Goal: Complete application form: Complete application form

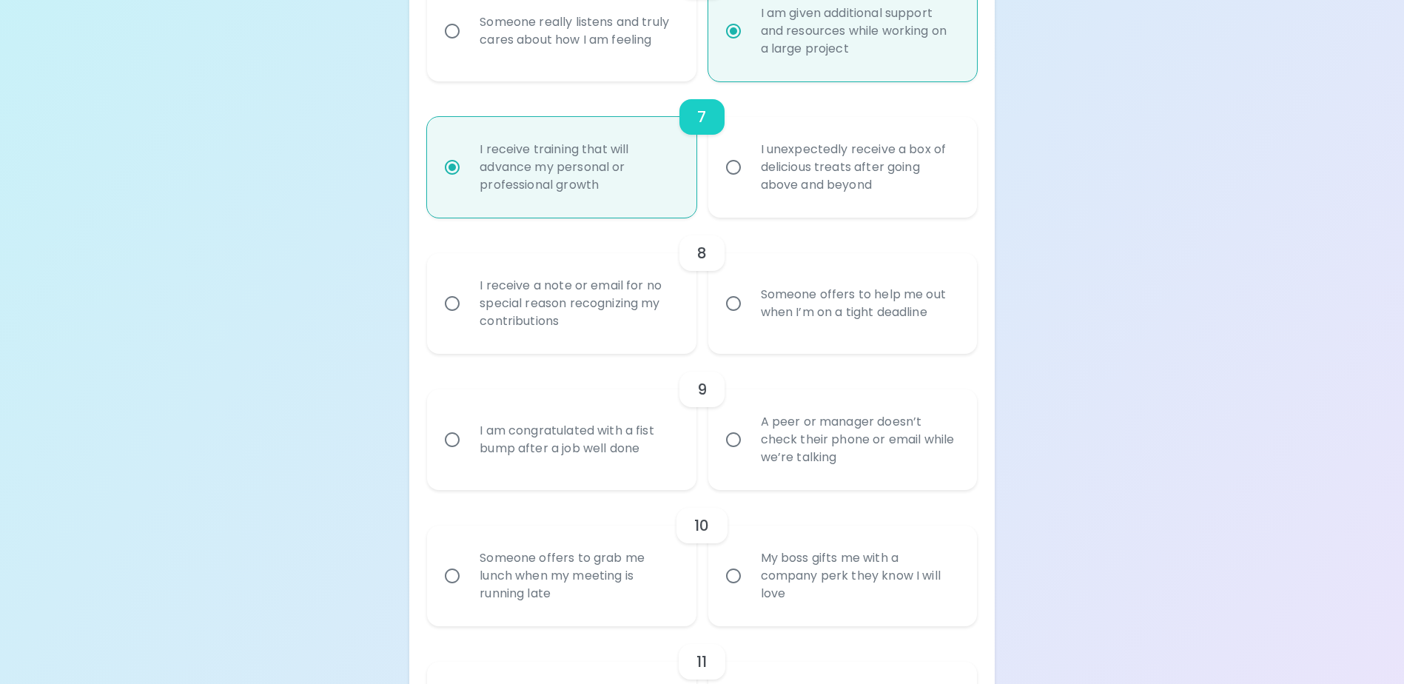
scroll to position [1090, 0]
click at [800, 339] on div "Someone offers to help me out when I’m on a tight deadline" at bounding box center [859, 303] width 220 height 71
click at [749, 319] on input "Someone offers to help me out when I’m on a tight deadline" at bounding box center [733, 303] width 31 height 31
radio input "false"
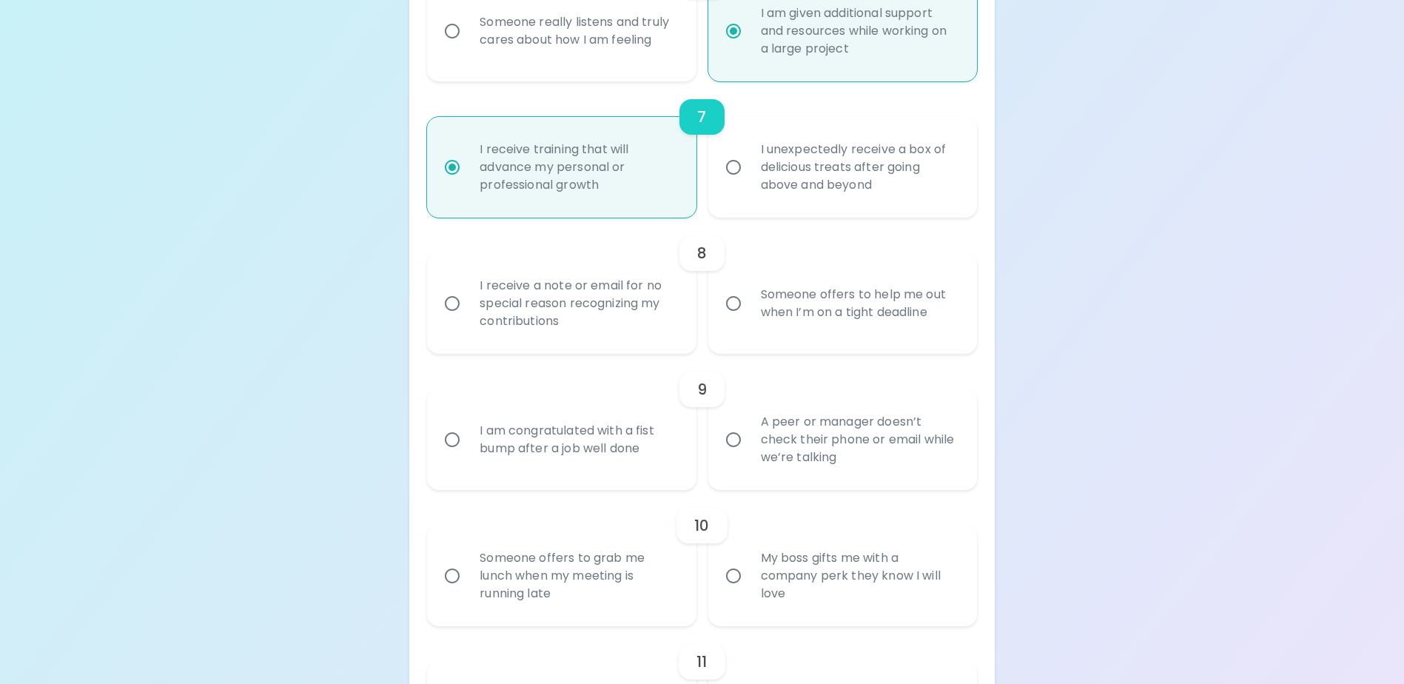
radio input "false"
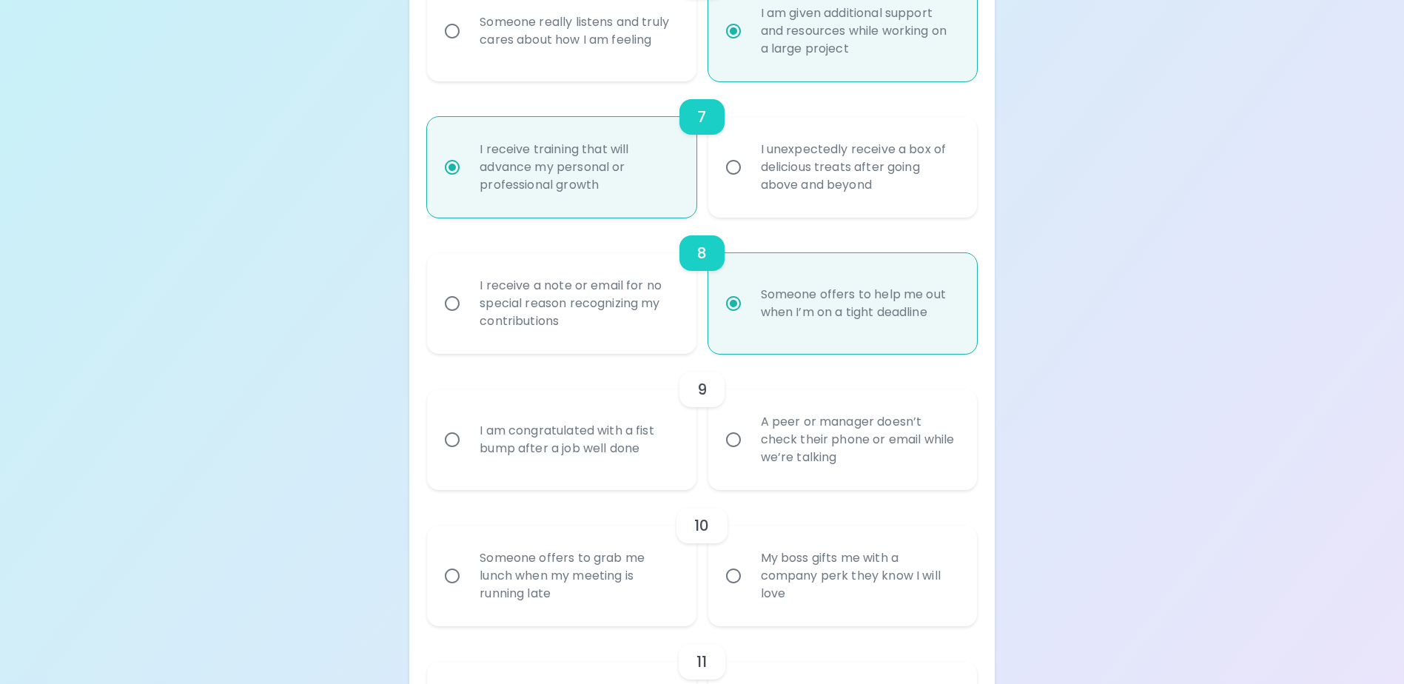
scroll to position [1209, 0]
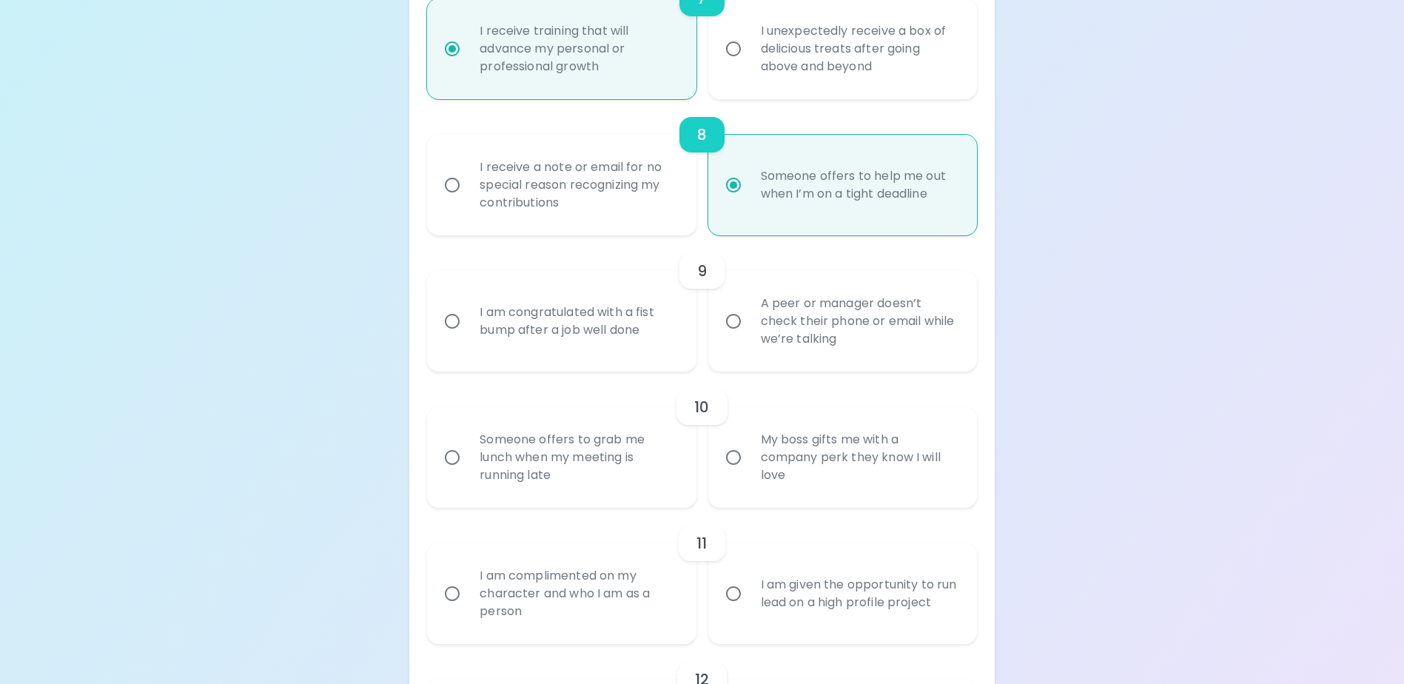
radio input "true"
click at [732, 337] on input "A peer or manager doesn’t check their phone or email while we’re talking" at bounding box center [733, 321] width 31 height 31
radio input "false"
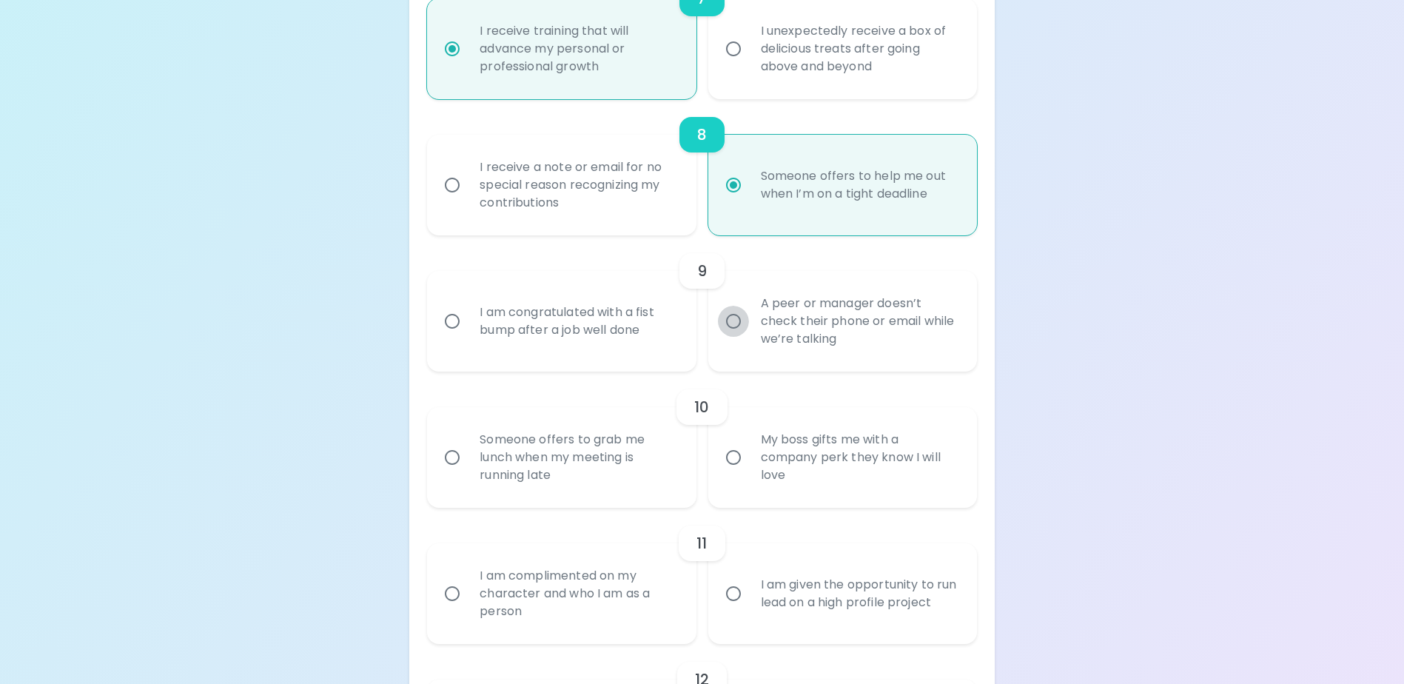
radio input "false"
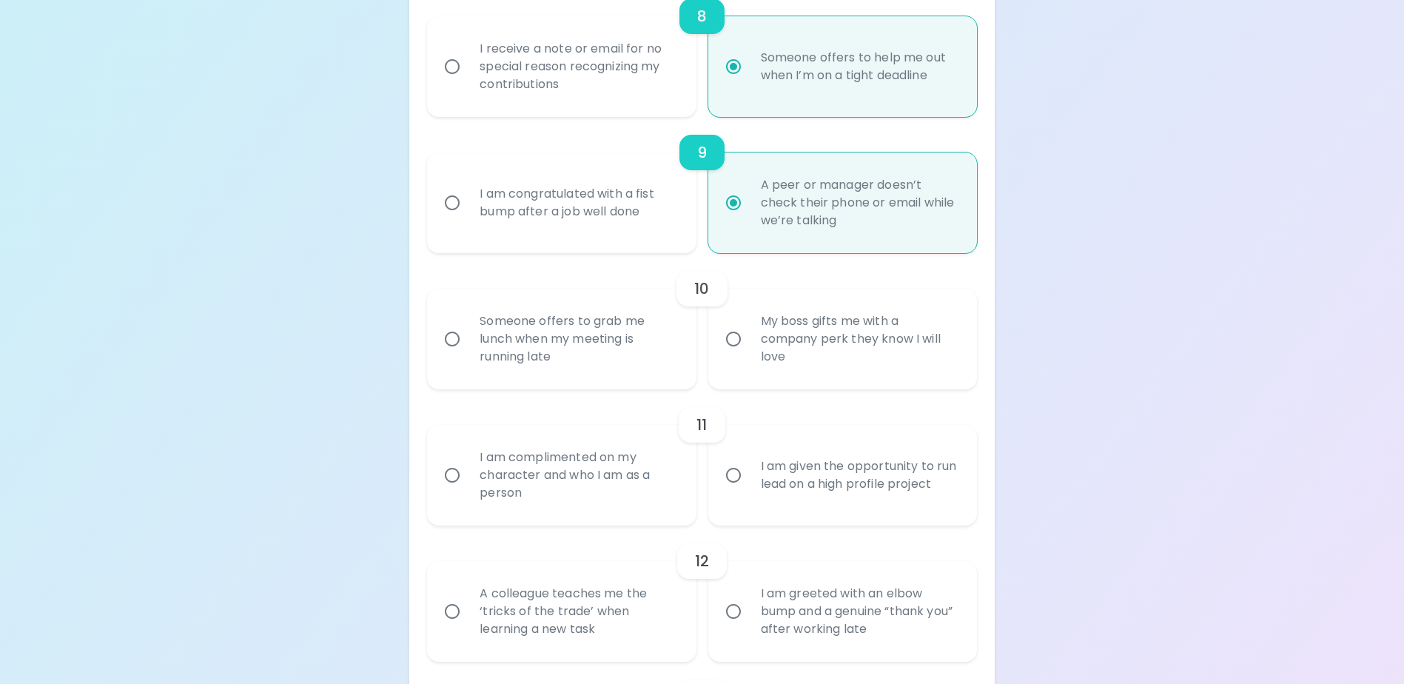
radio input "true"
click at [479, 352] on div "Someone offers to grab me lunch when my meeting is running late" at bounding box center [578, 339] width 220 height 89
click at [468, 352] on input "Someone offers to grab me lunch when my meeting is running late" at bounding box center [452, 339] width 31 height 31
radio input "false"
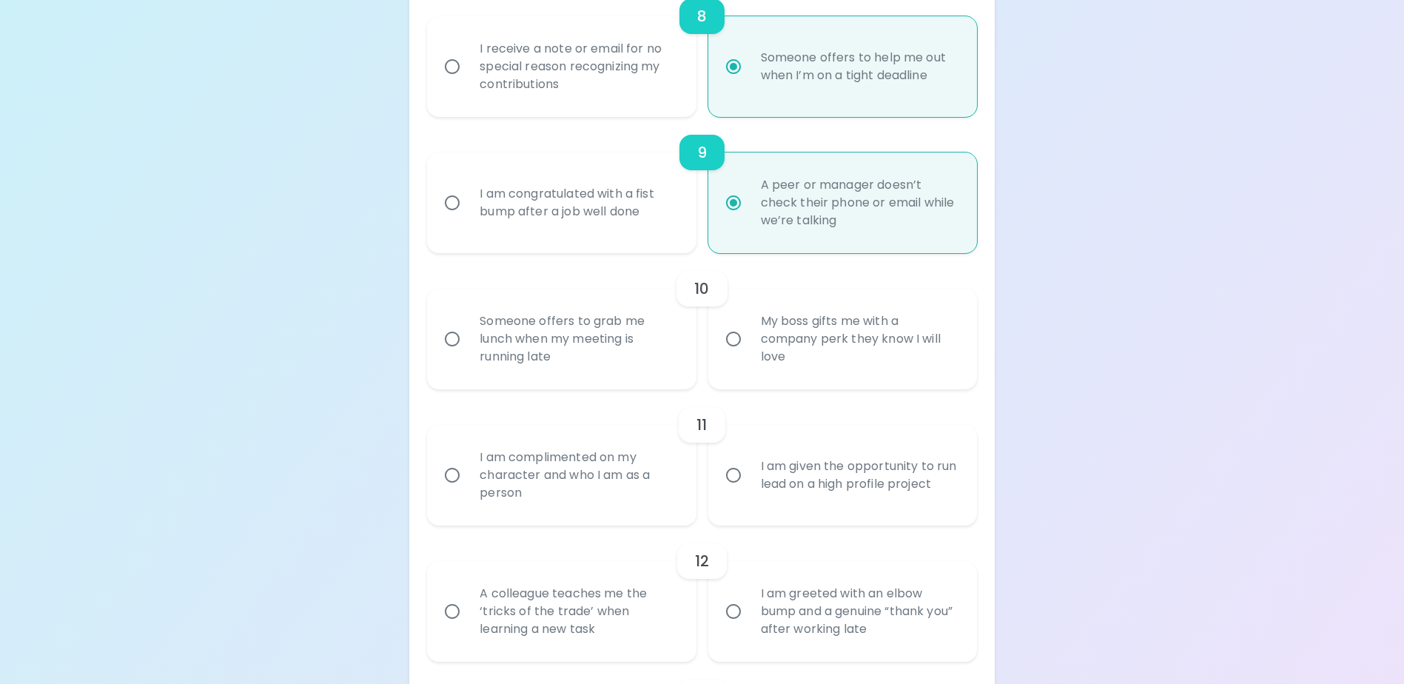
radio input "false"
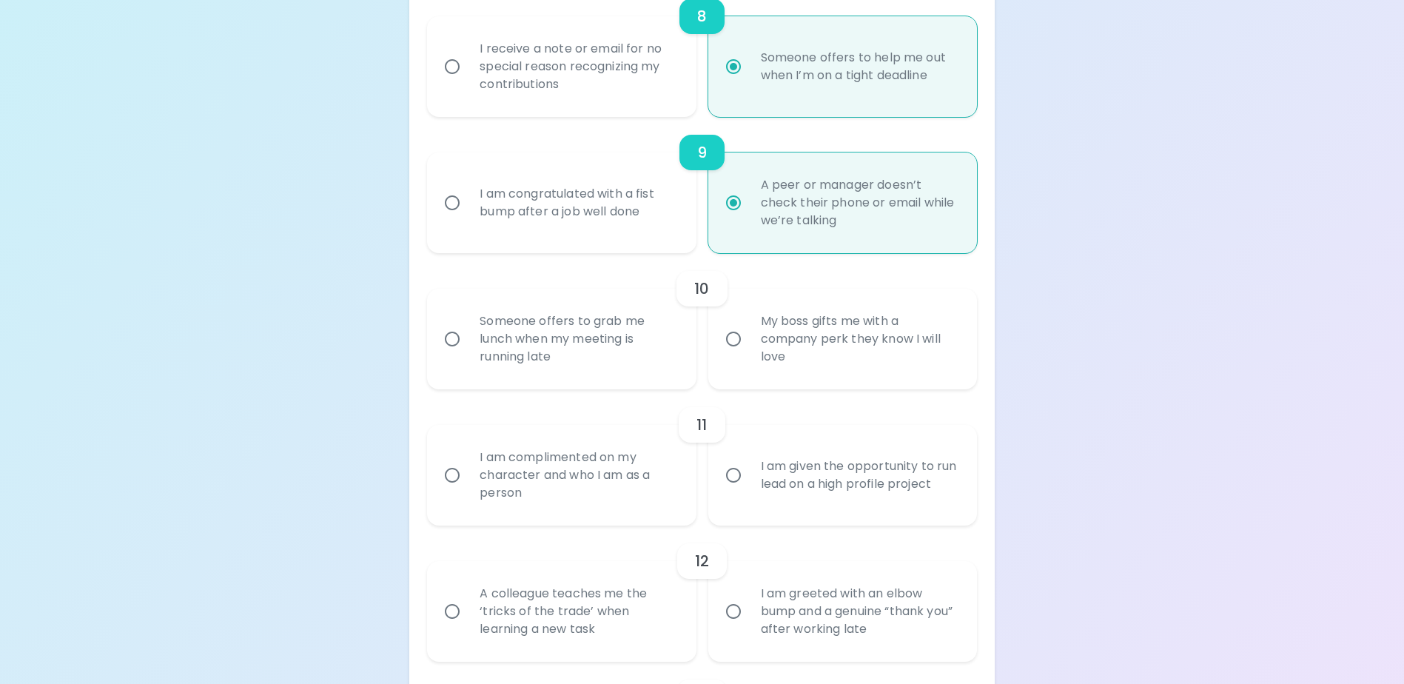
radio input "false"
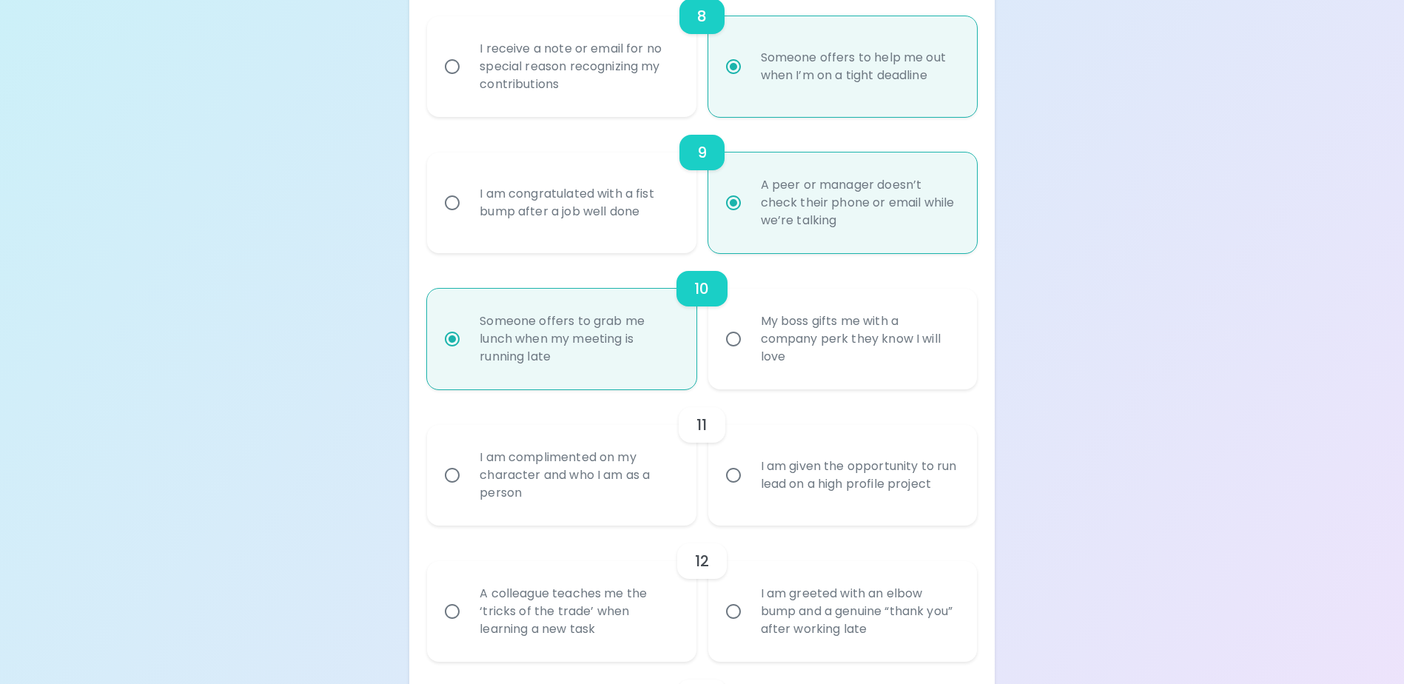
scroll to position [1446, 0]
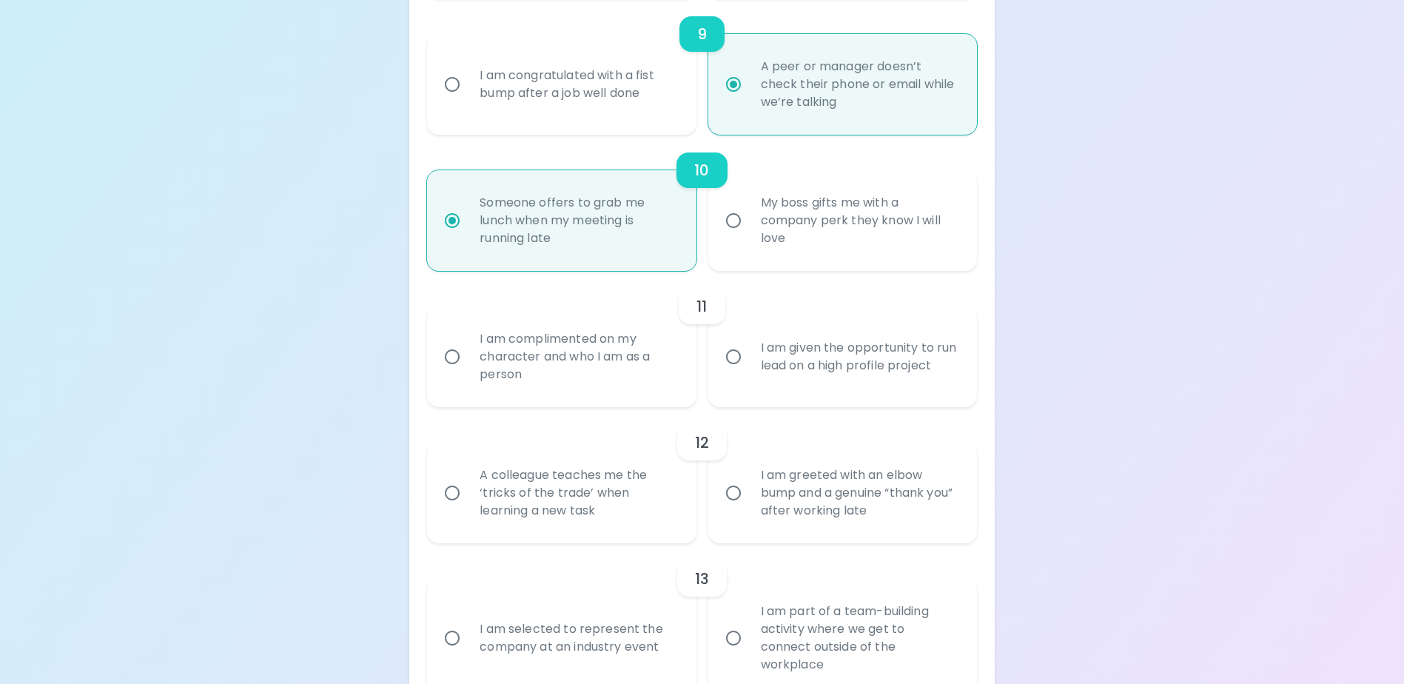
radio input "true"
click at [731, 372] on input "I am given the opportunity to run lead on a high profile project" at bounding box center [733, 356] width 31 height 31
radio input "false"
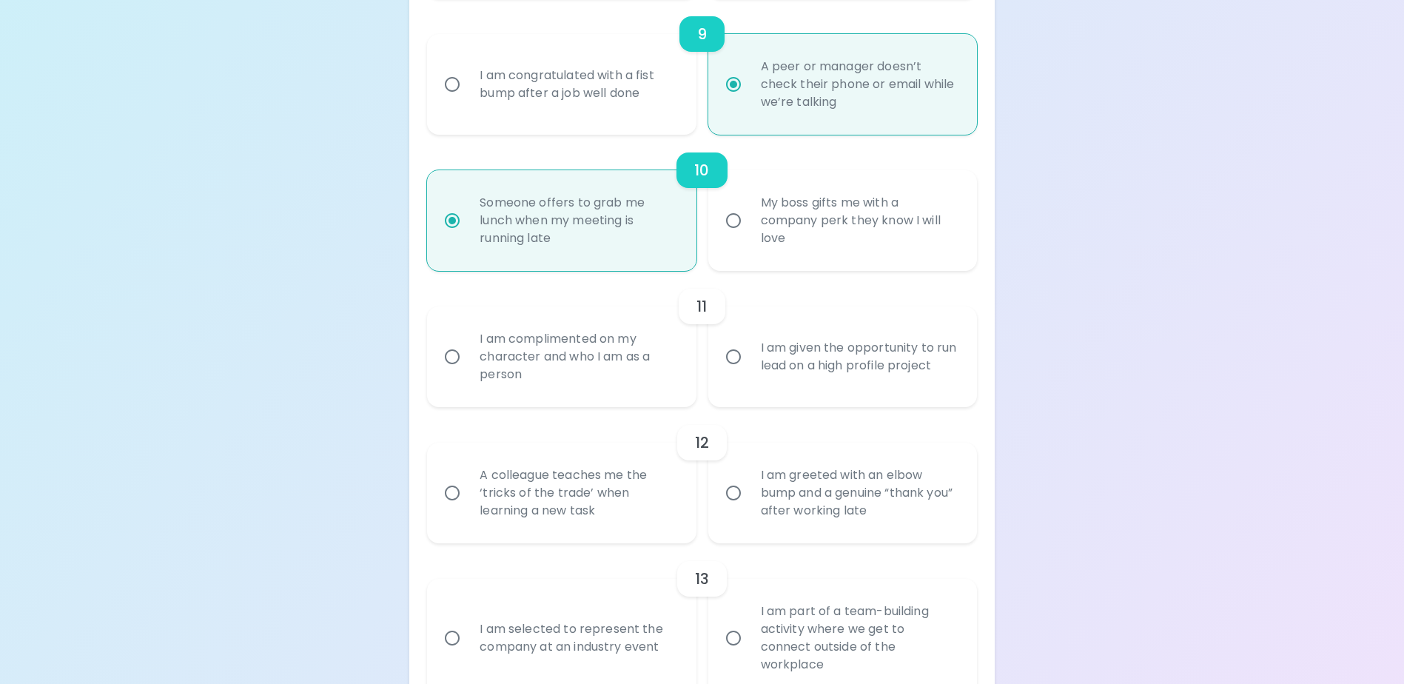
radio input "false"
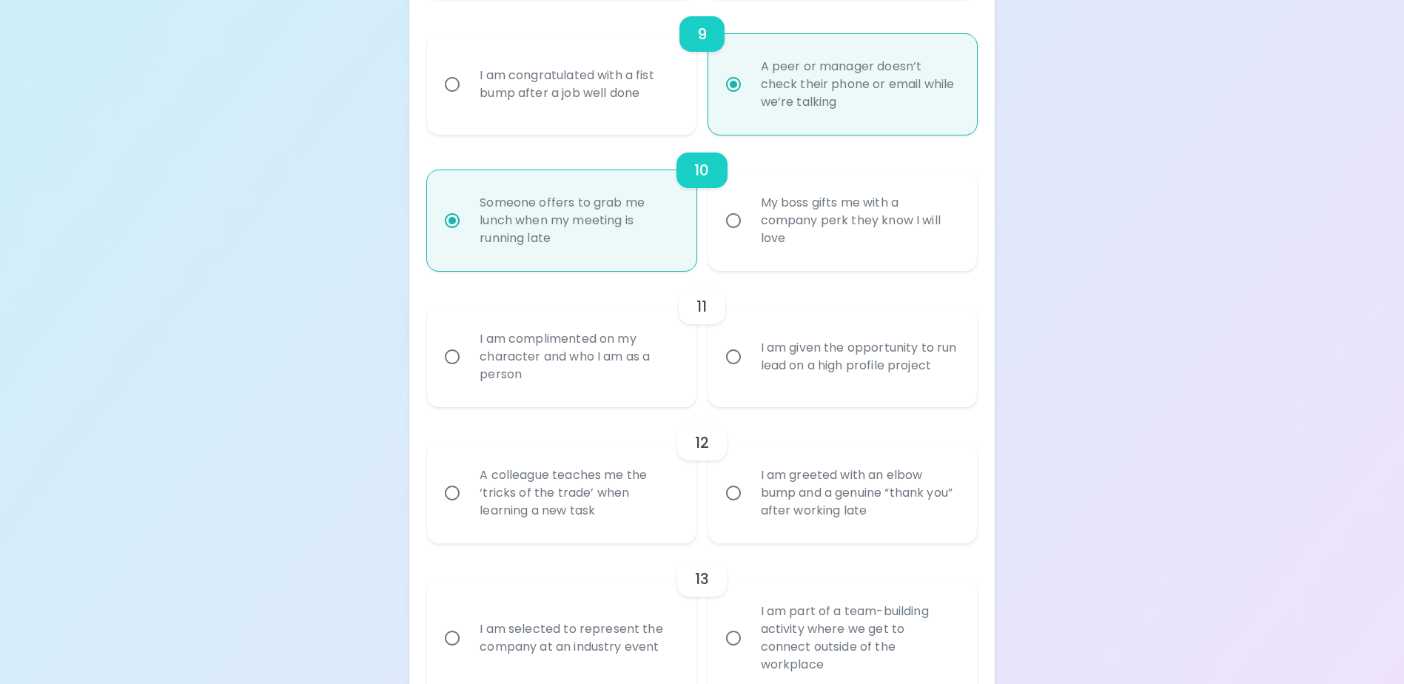
radio input "false"
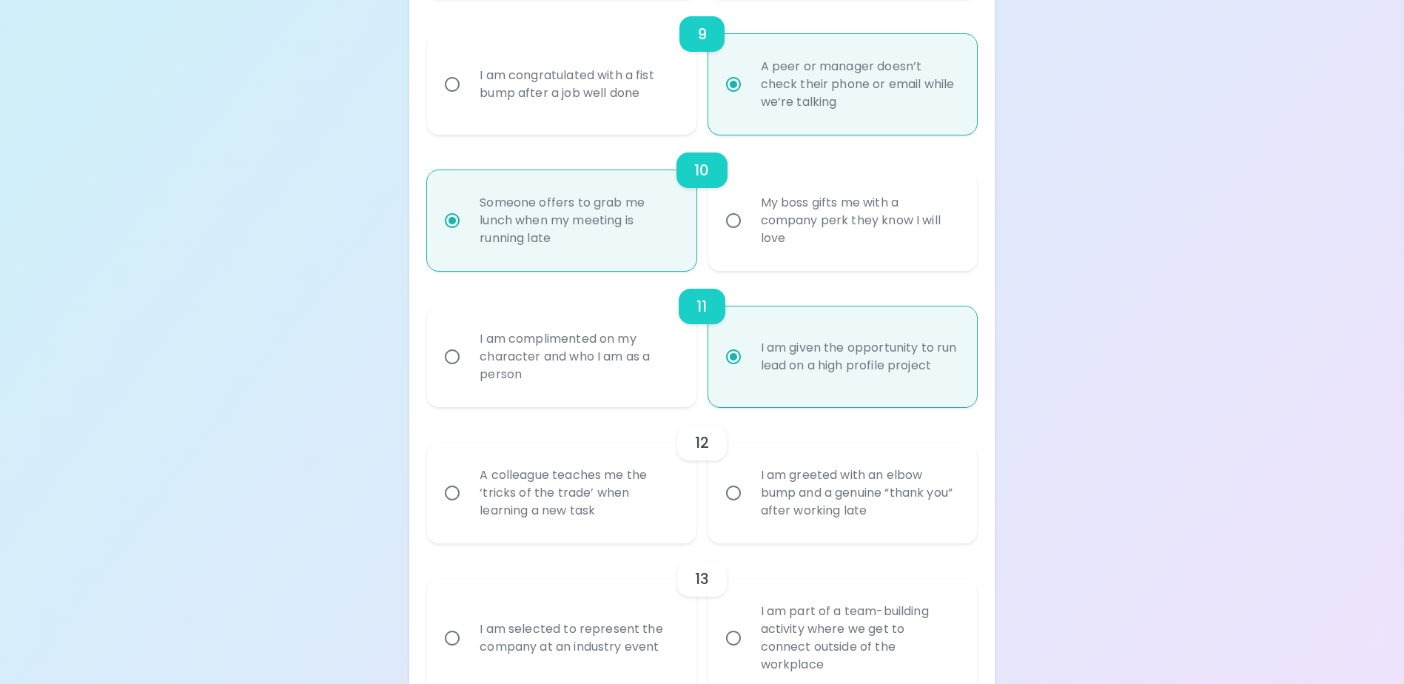
scroll to position [1564, 0]
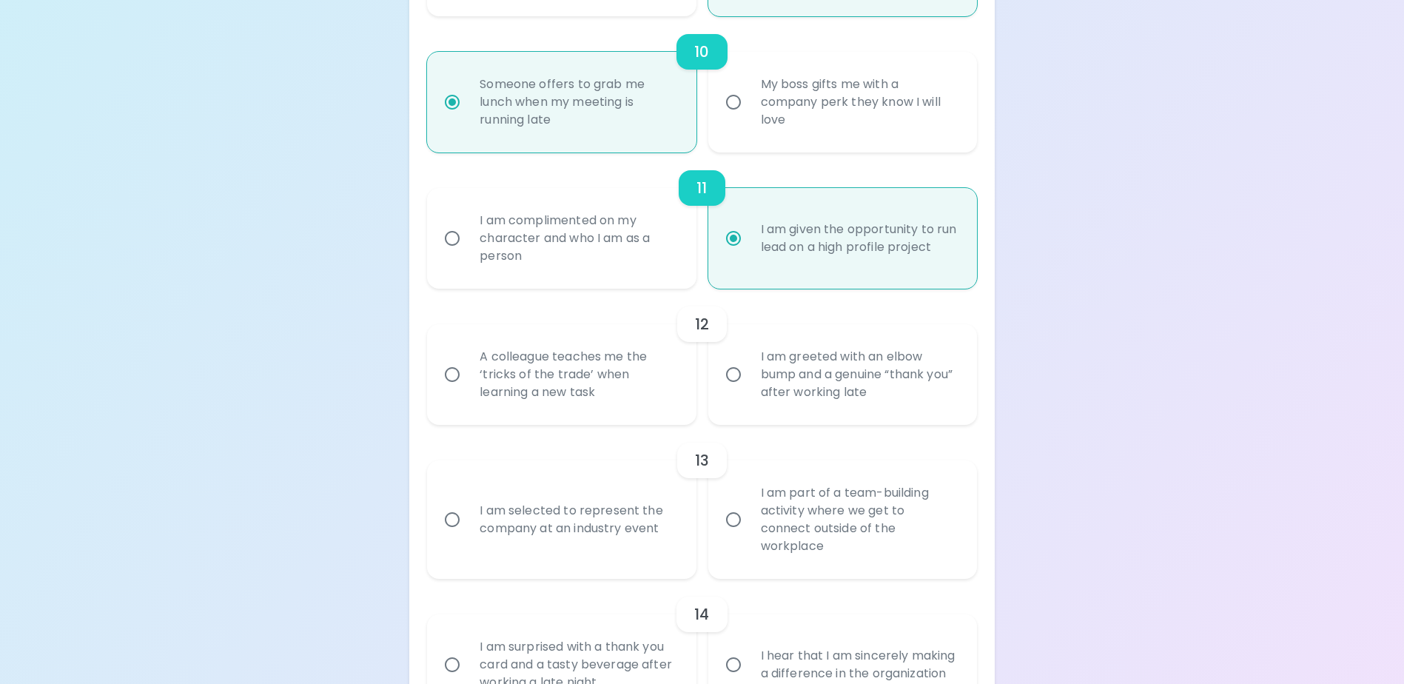
radio input "true"
click at [741, 389] on input "I am greeted with an elbow bump and a genuine “thank you” after working late" at bounding box center [733, 374] width 31 height 31
radio input "false"
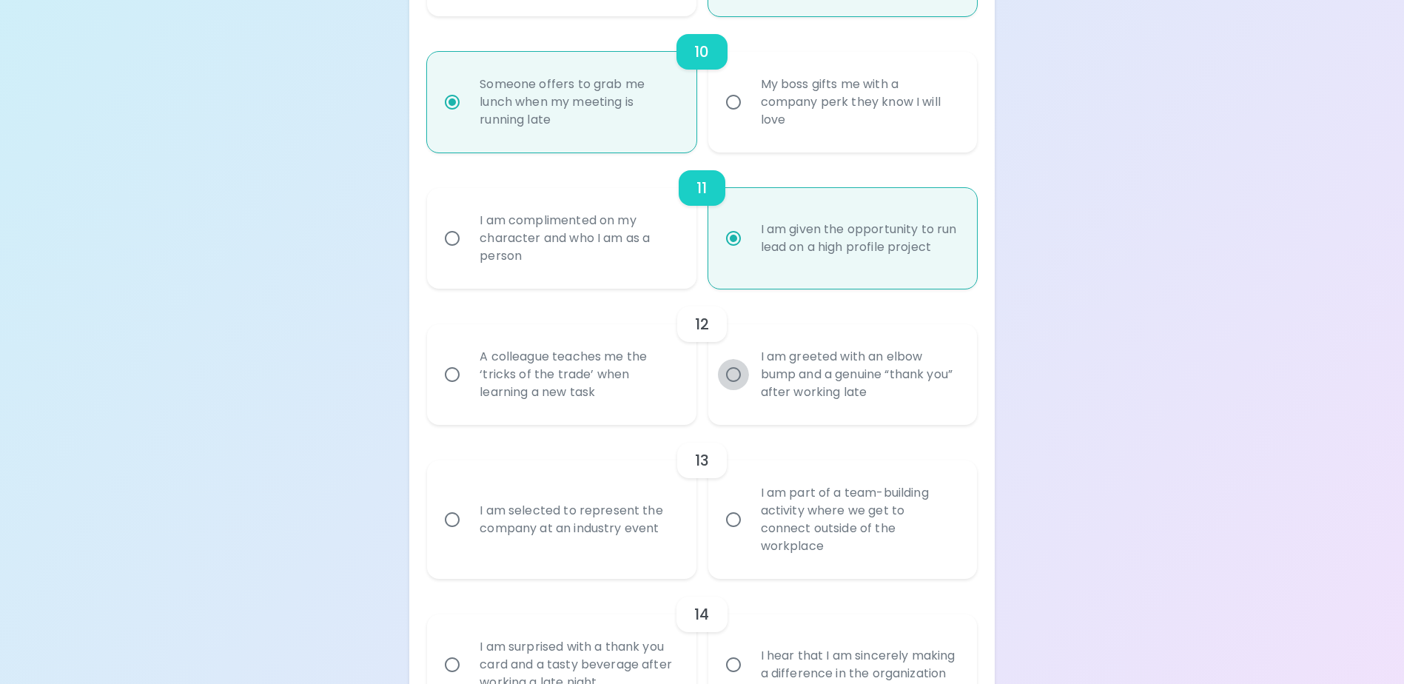
radio input "false"
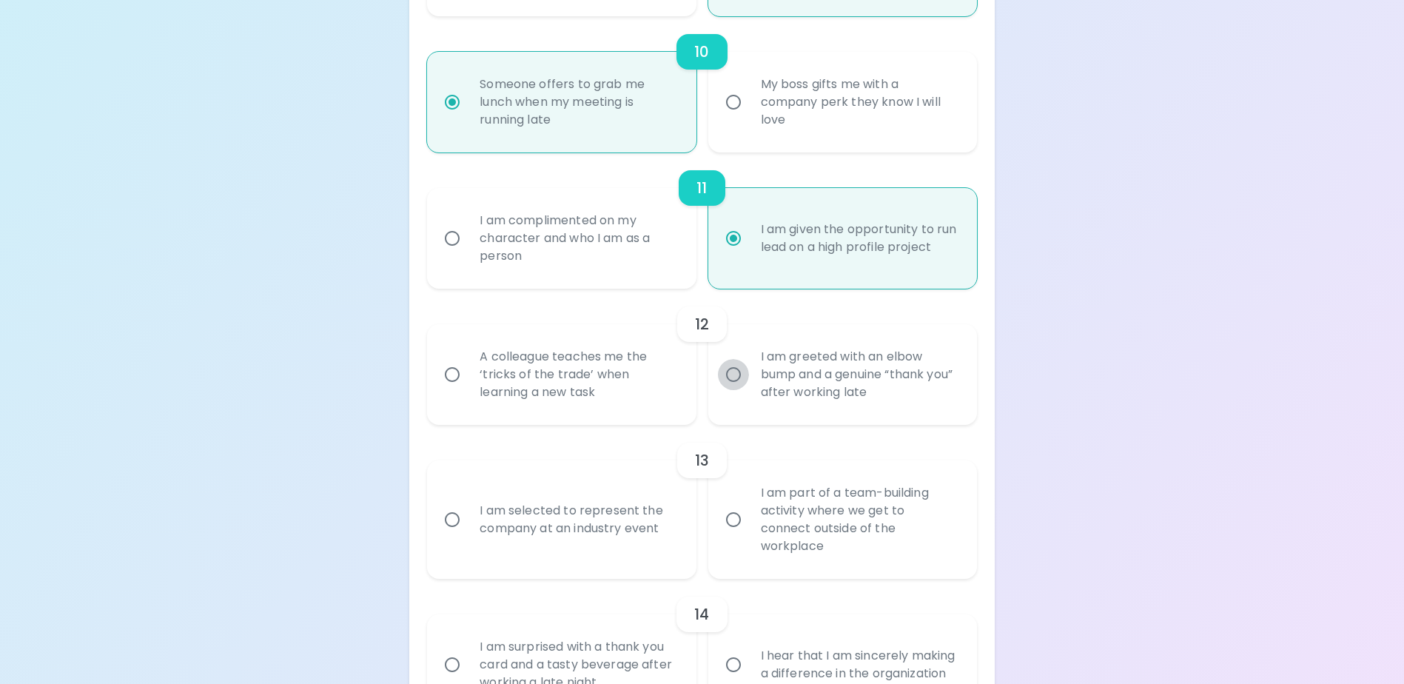
radio input "false"
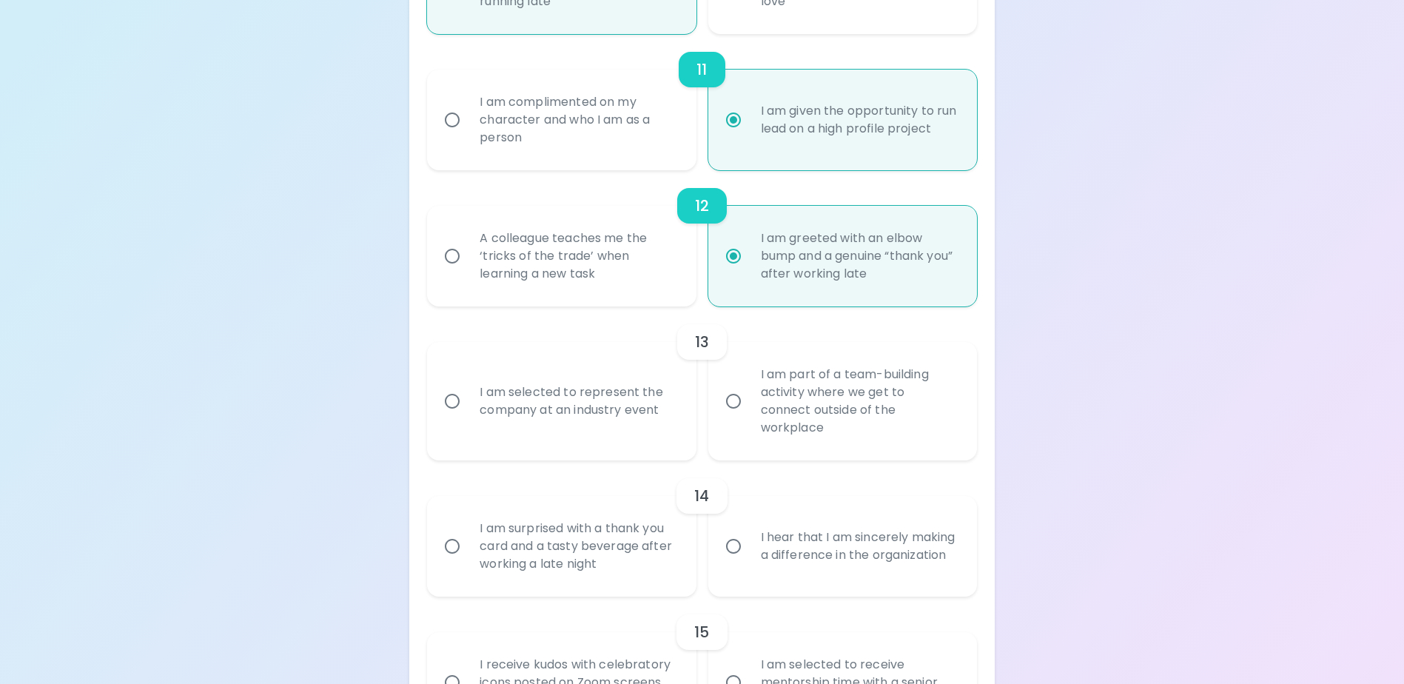
radio input "true"
click at [484, 418] on div "I am selected to represent the company at an industry event" at bounding box center [578, 401] width 220 height 71
click at [468, 417] on input "I am selected to represent the company at an industry event" at bounding box center [452, 401] width 31 height 31
radio input "false"
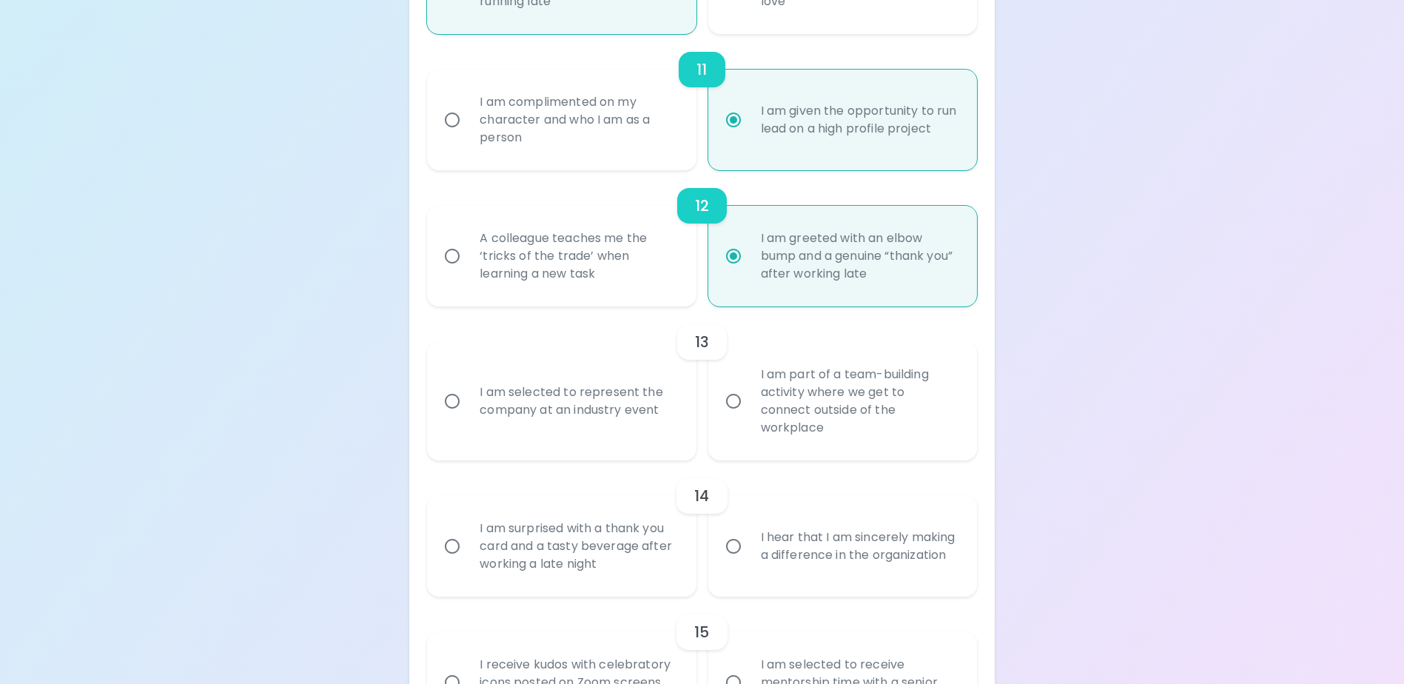
radio input "false"
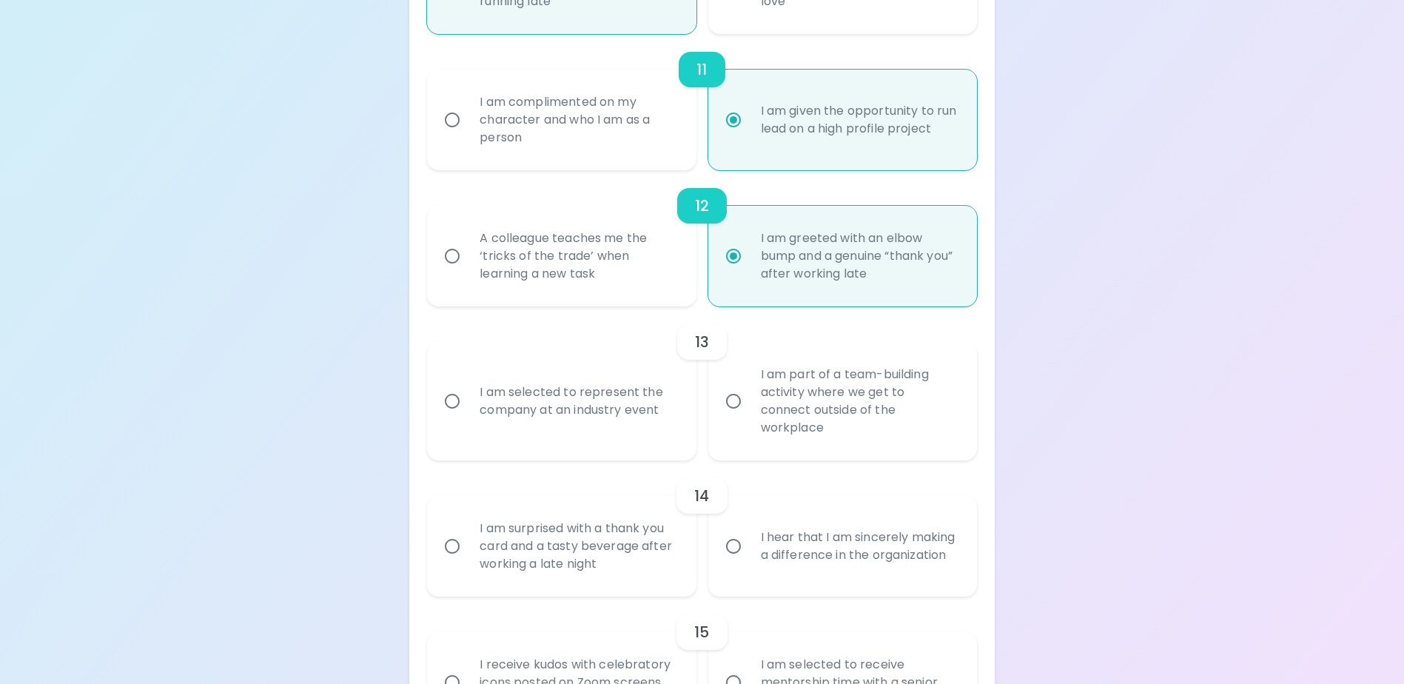
radio input "false"
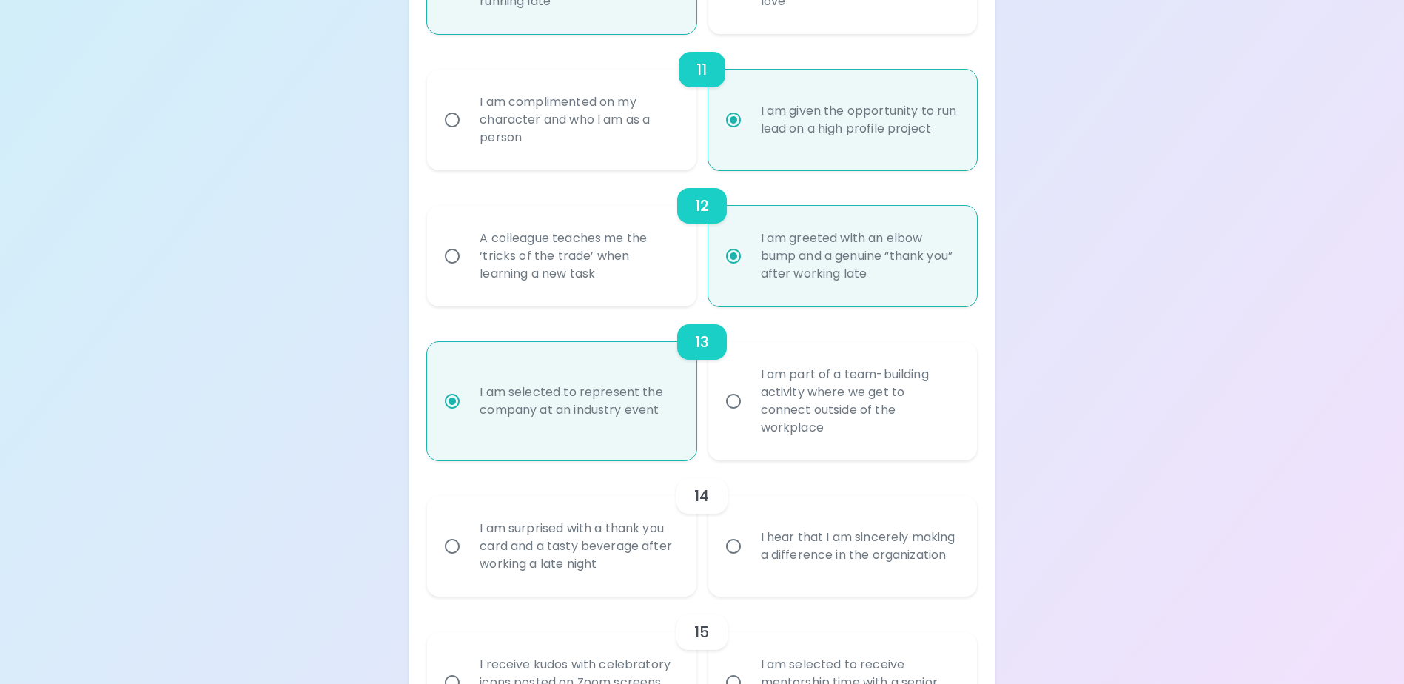
scroll to position [1801, 0]
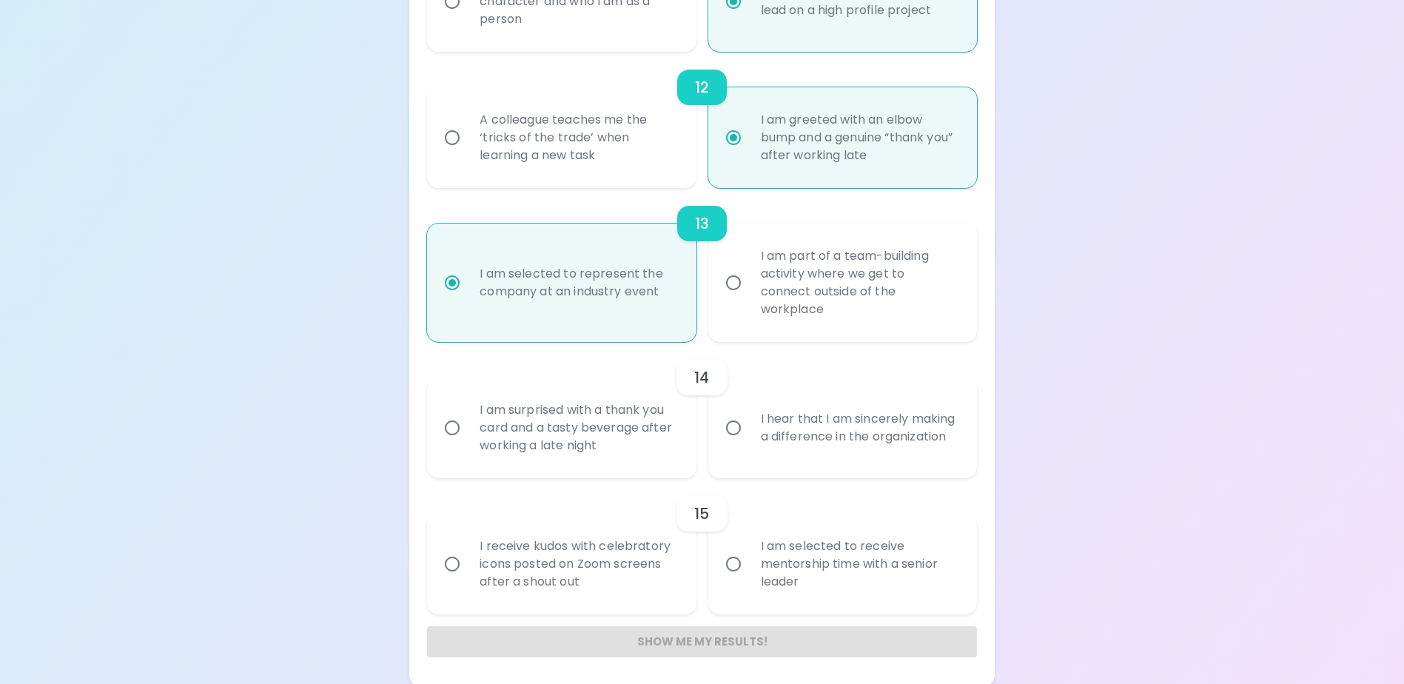
radio input "true"
click at [761, 435] on div "I hear that I am sincerely making a difference in the organization" at bounding box center [859, 427] width 220 height 71
click at [749, 435] on input "I hear that I am sincerely making a difference in the organization" at bounding box center [733, 427] width 31 height 31
radio input "false"
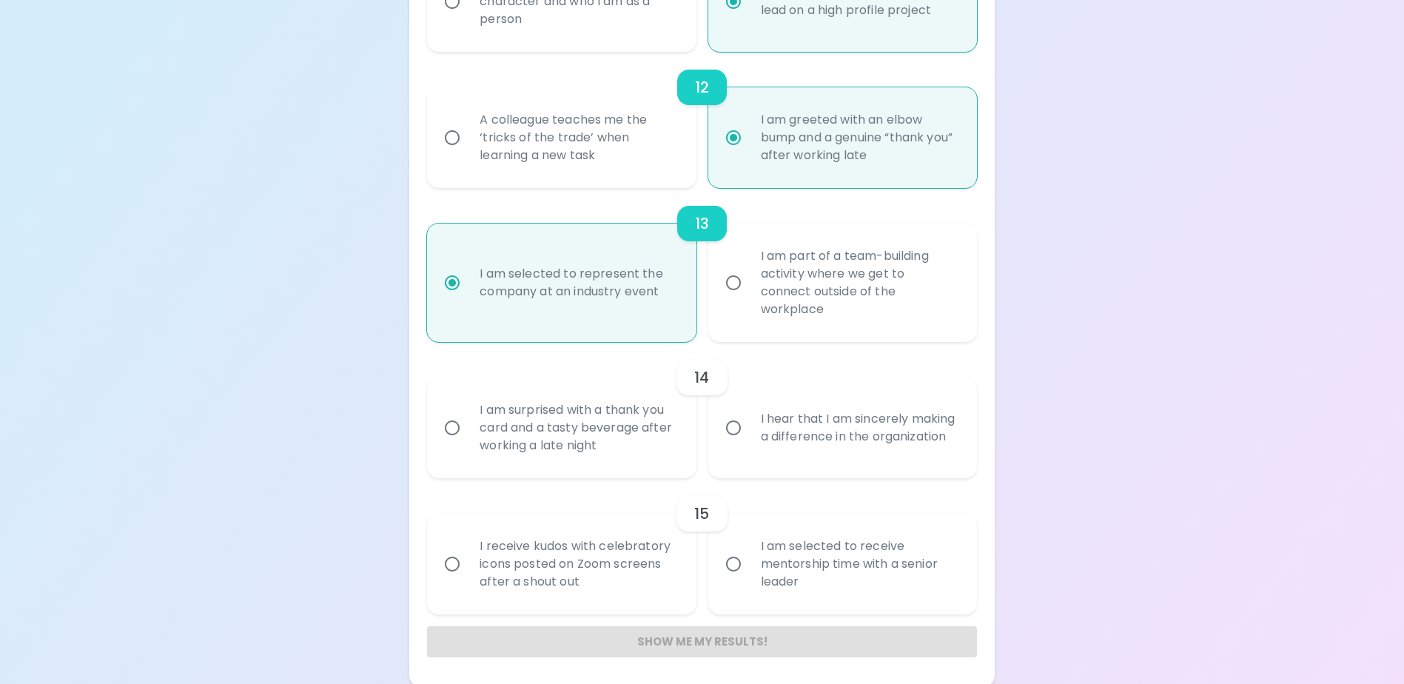
radio input "false"
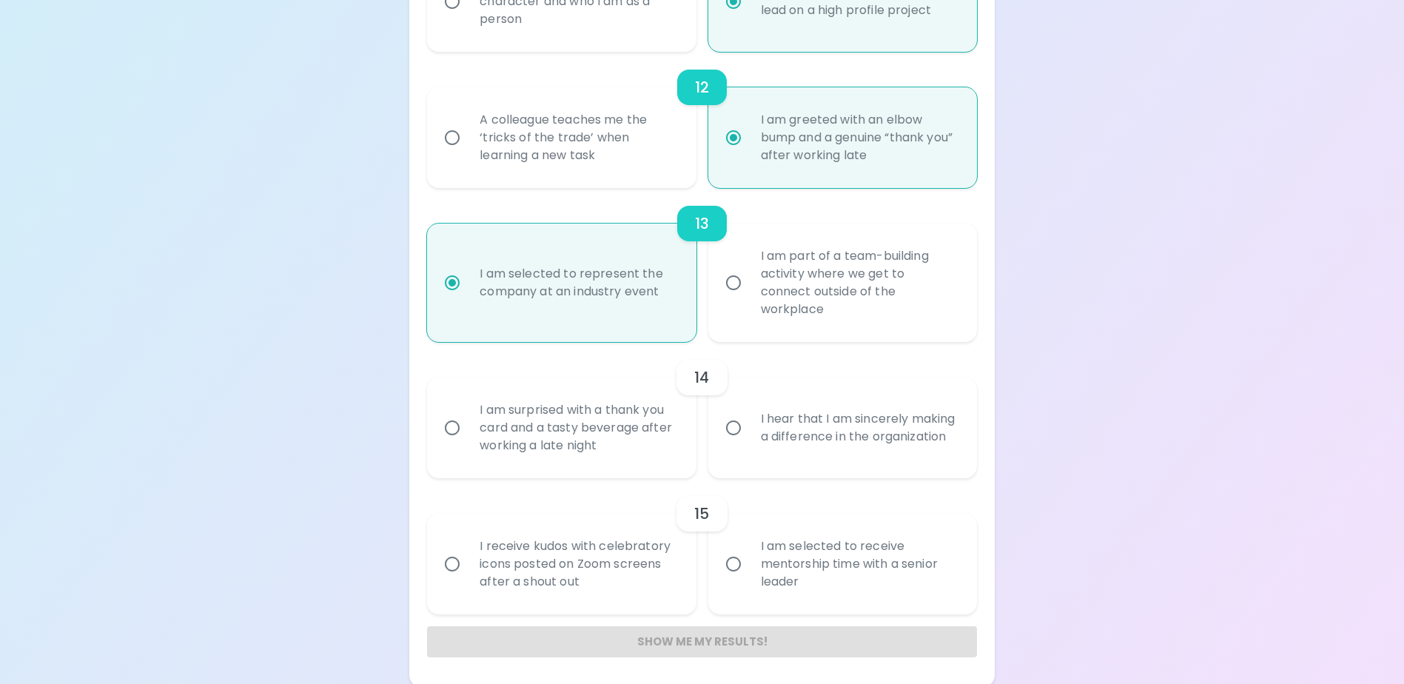
radio input "false"
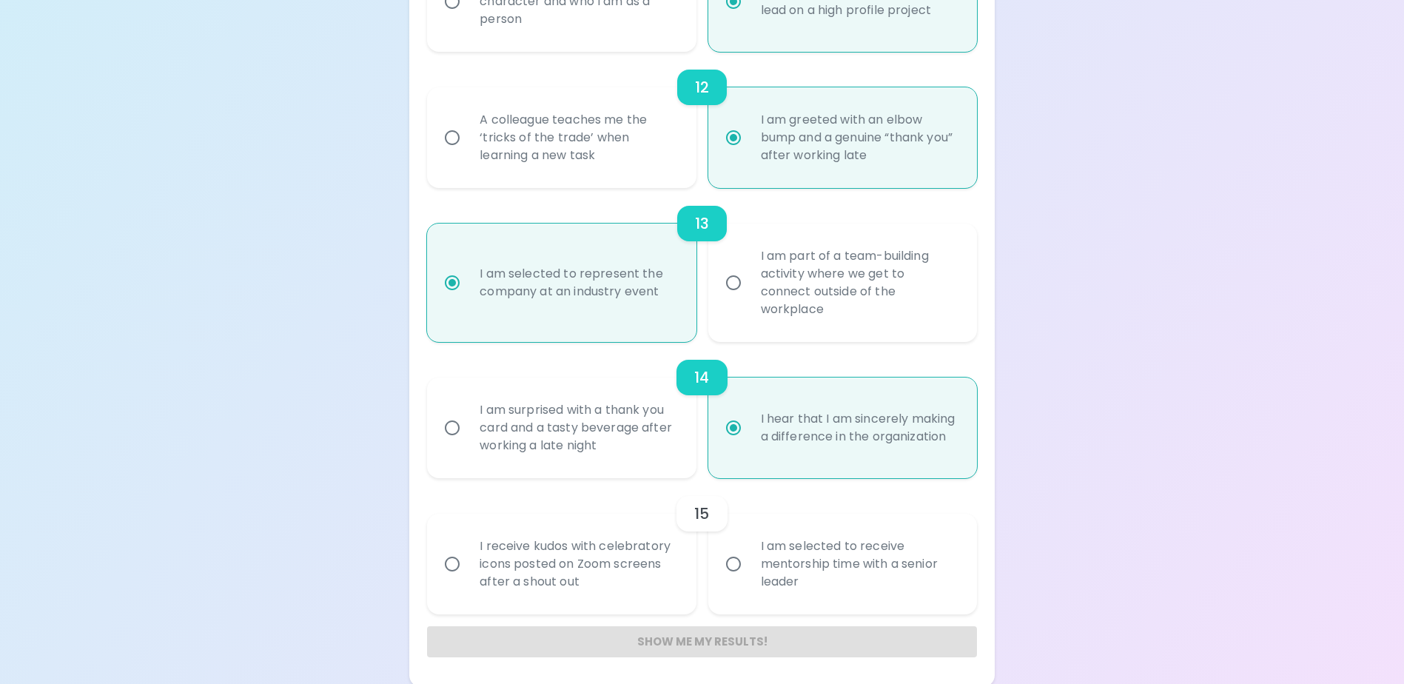
scroll to position [1804, 0]
radio input "true"
click at [474, 576] on div "I receive kudos with celebratory icons posted on Zoom screens after a shout out" at bounding box center [578, 561] width 220 height 89
click at [468, 576] on input "I receive kudos with celebratory icons posted on Zoom screens after a shout out" at bounding box center [452, 561] width 31 height 31
radio input "false"
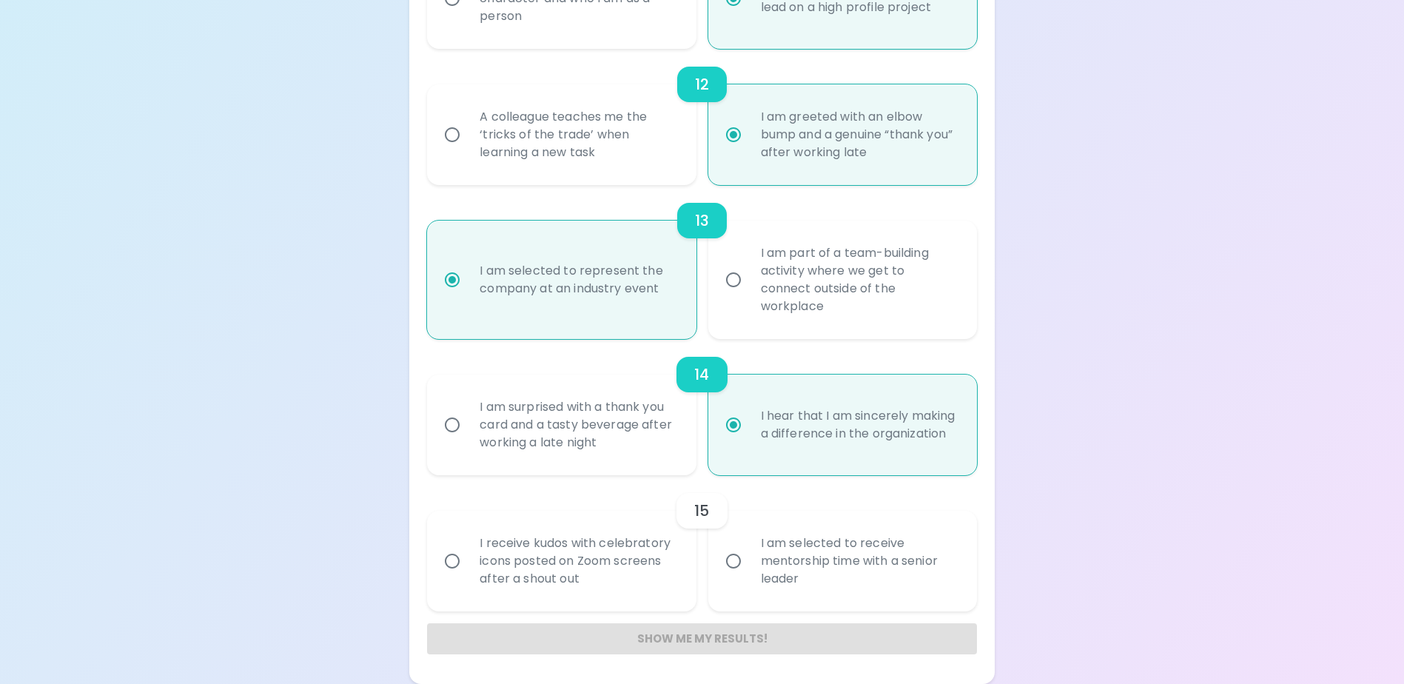
radio input "false"
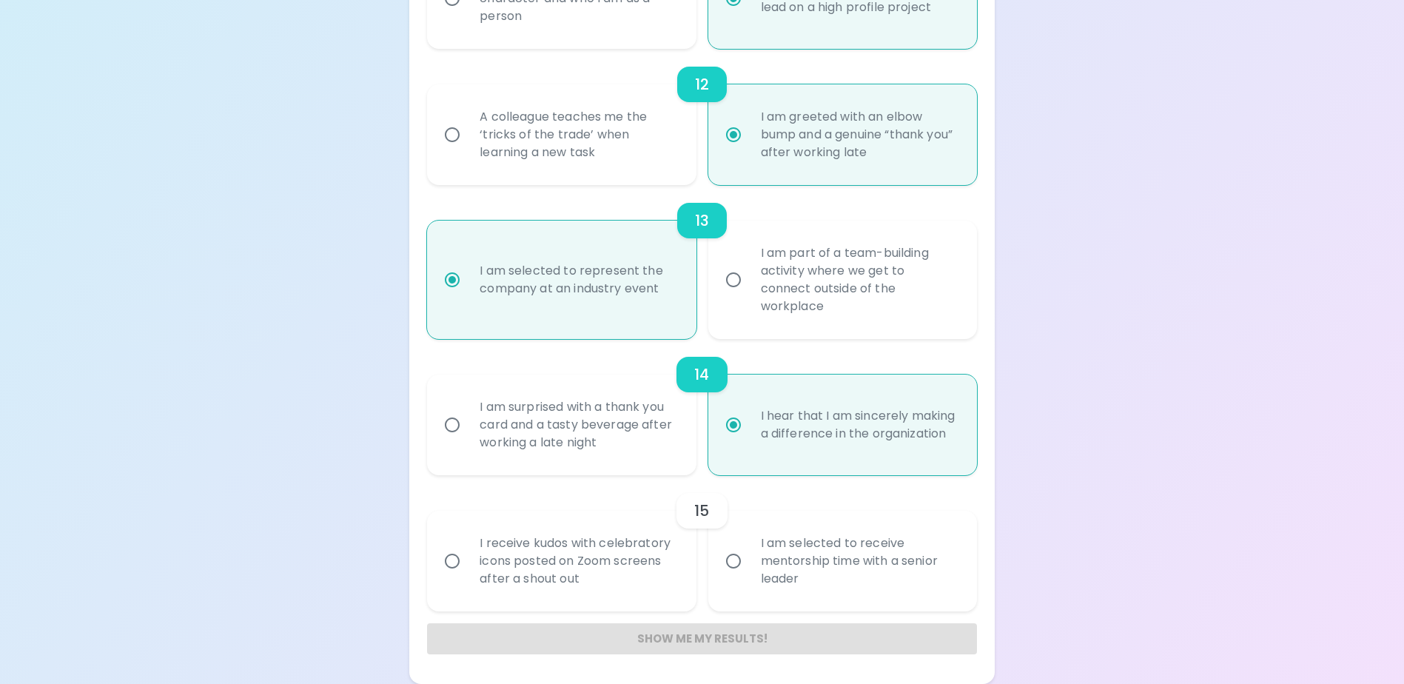
radio input "false"
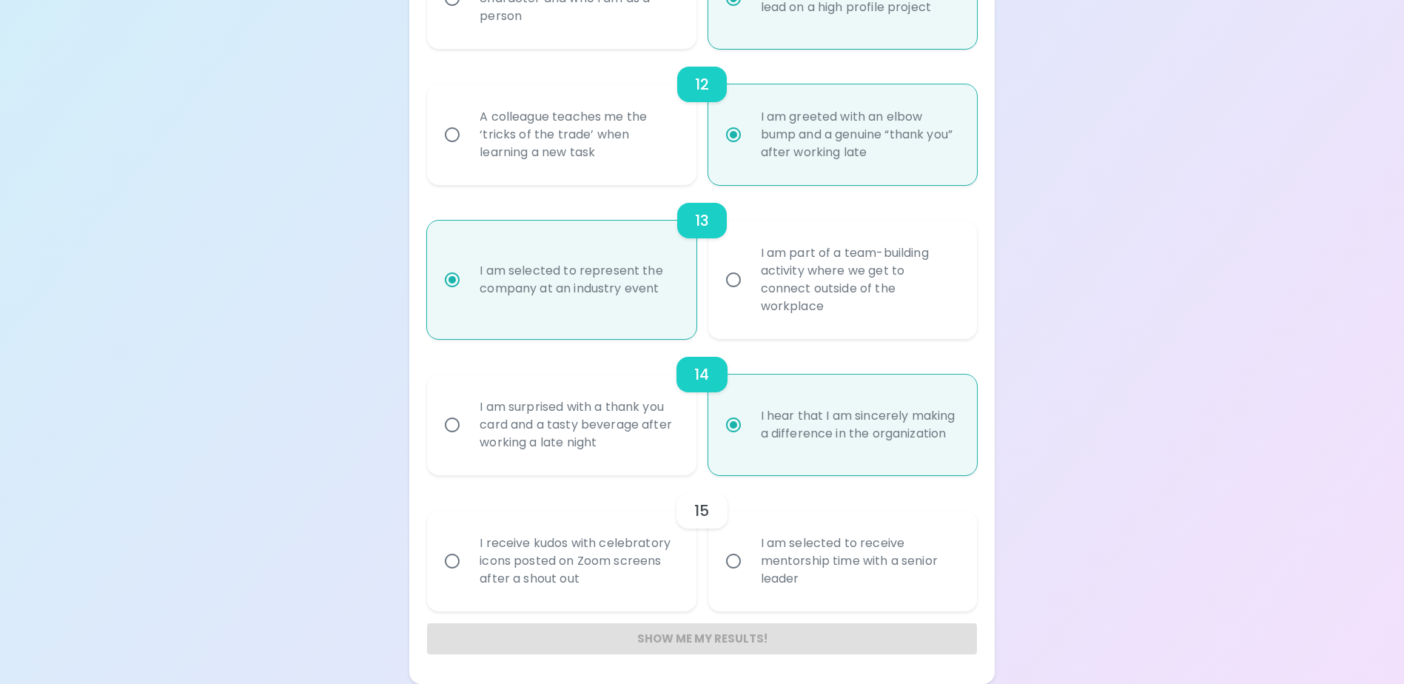
radio input "false"
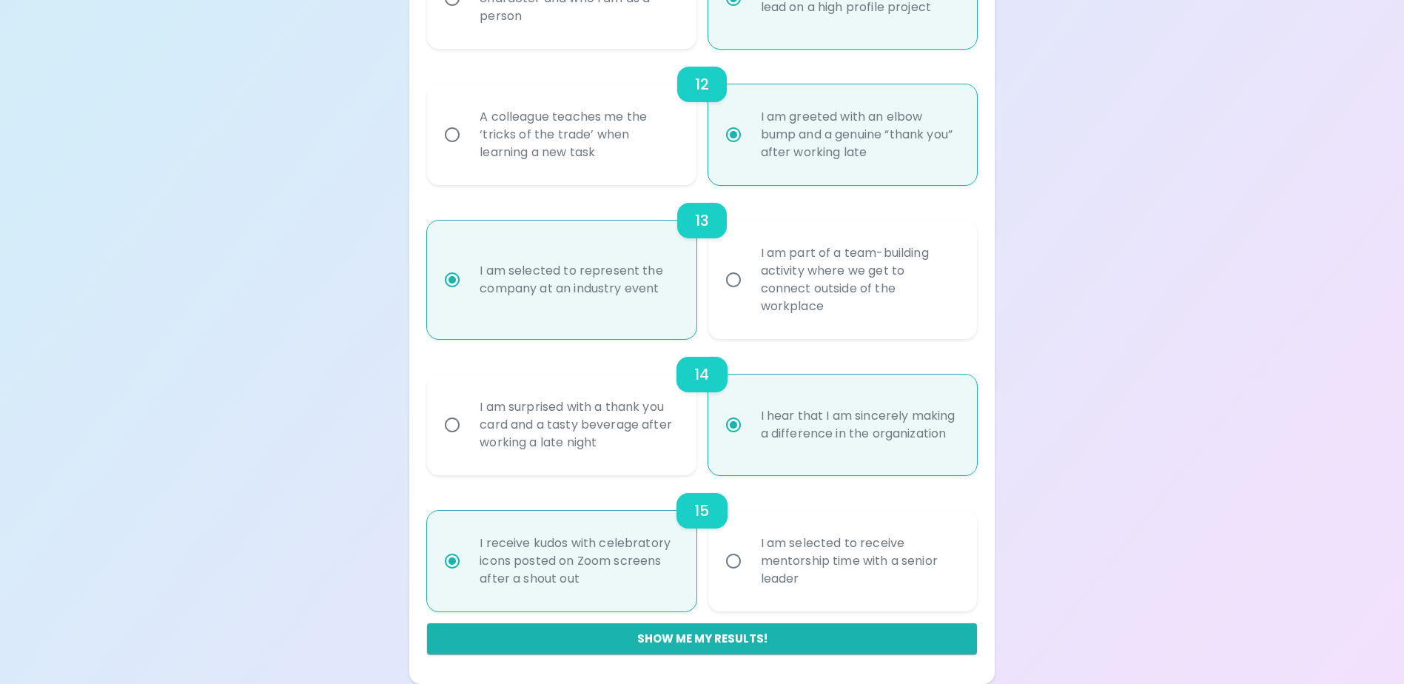
radio input "true"
click at [694, 634] on button "Show me my results!" at bounding box center [701, 638] width 549 height 31
radio input "false"
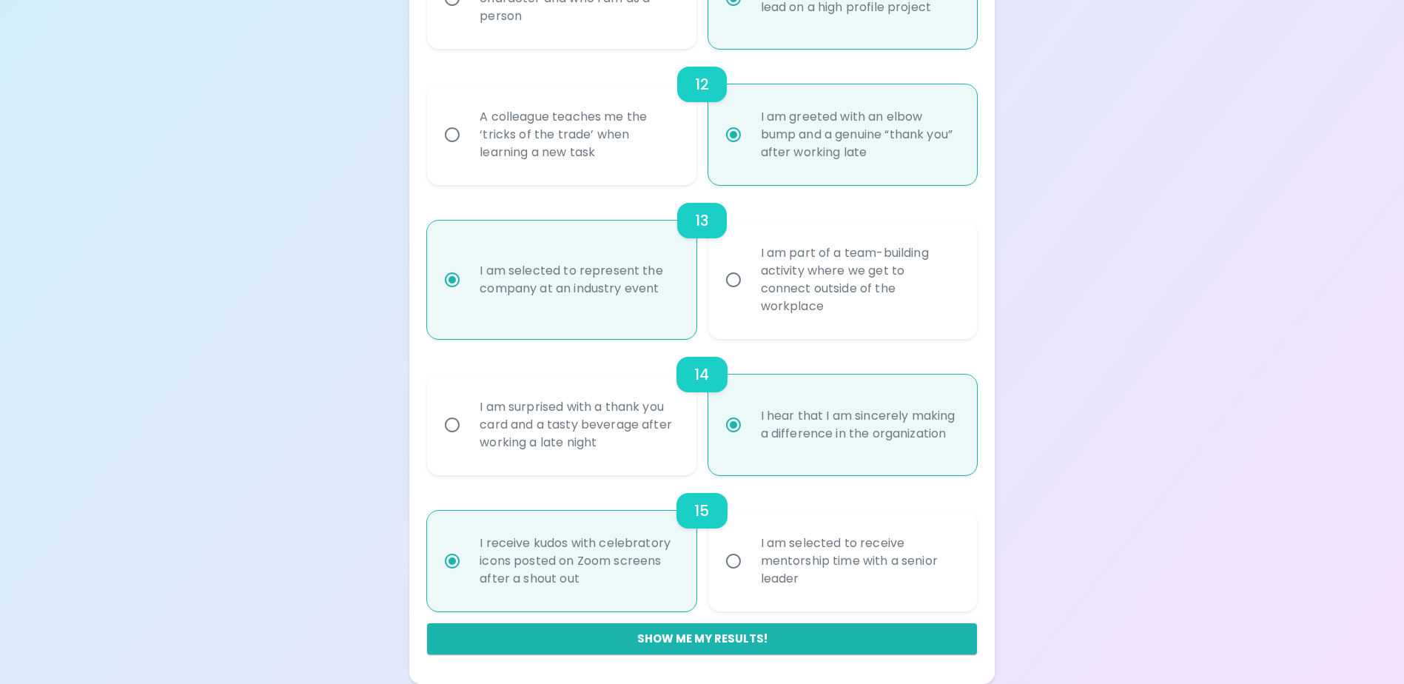
radio input "false"
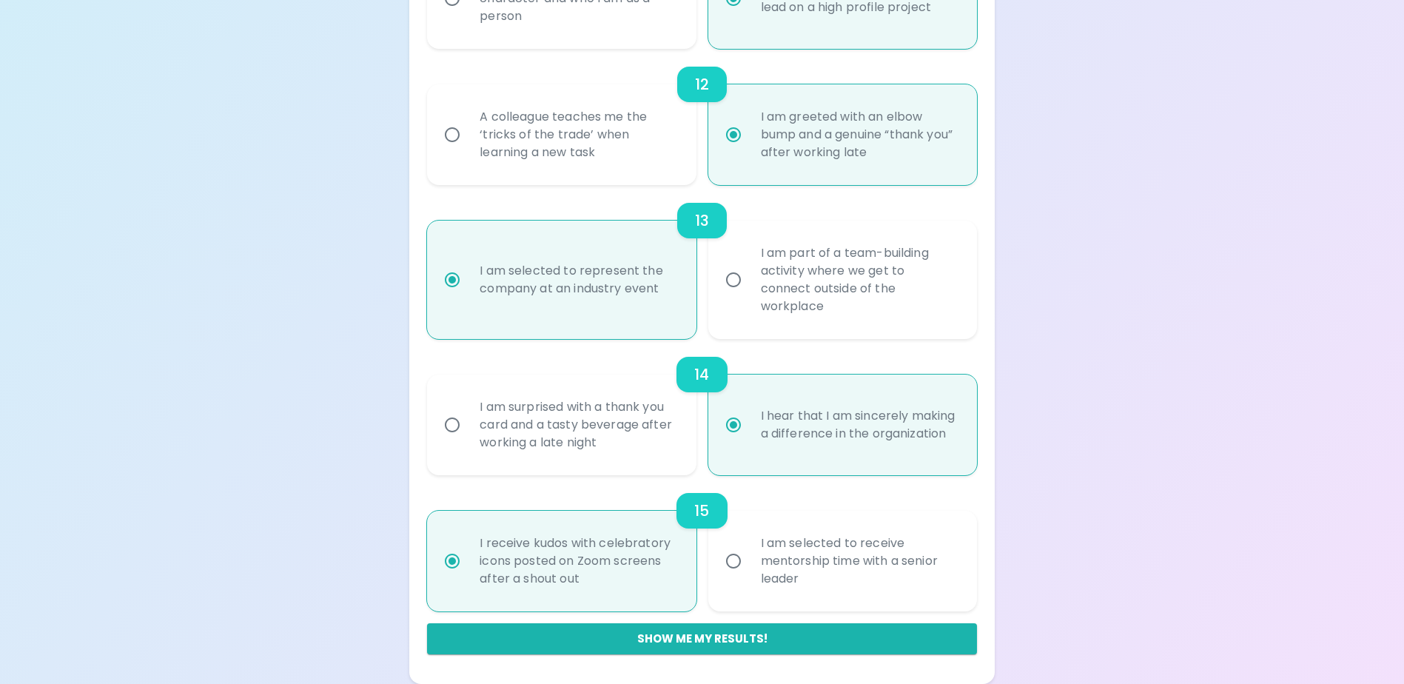
radio input "false"
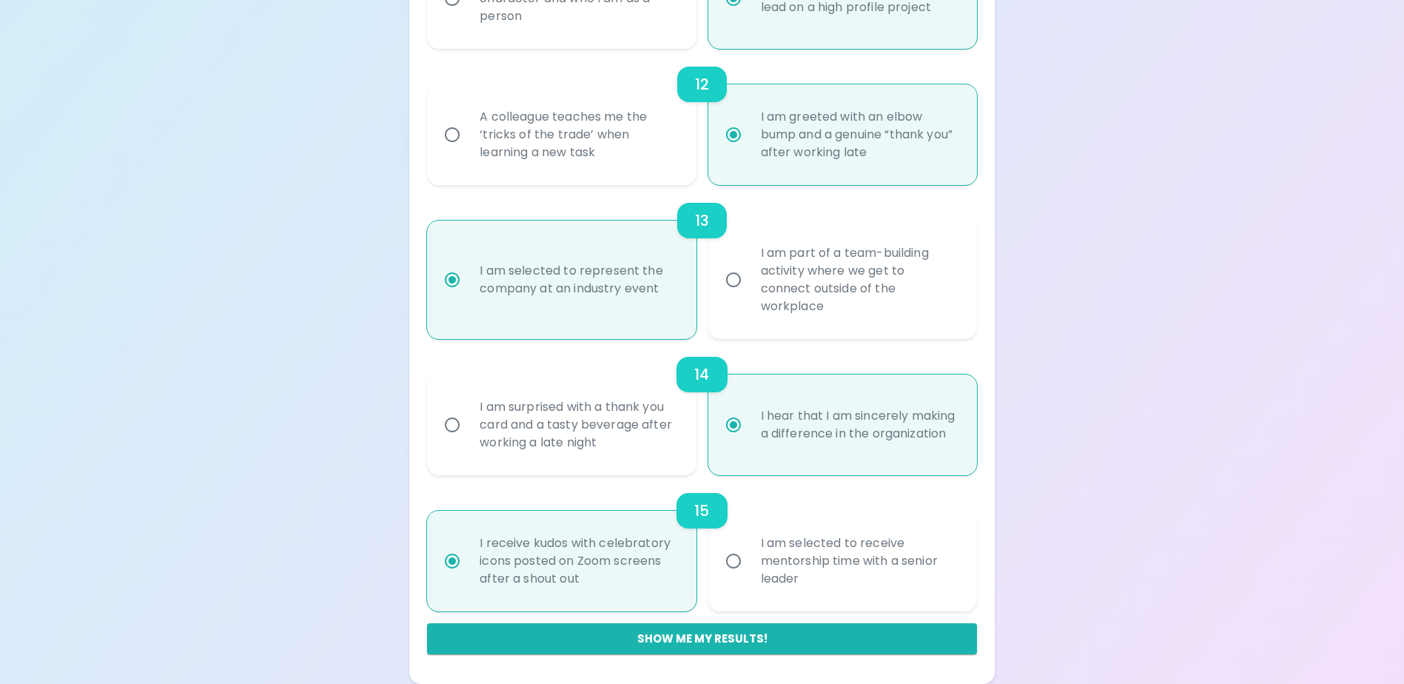
radio input "false"
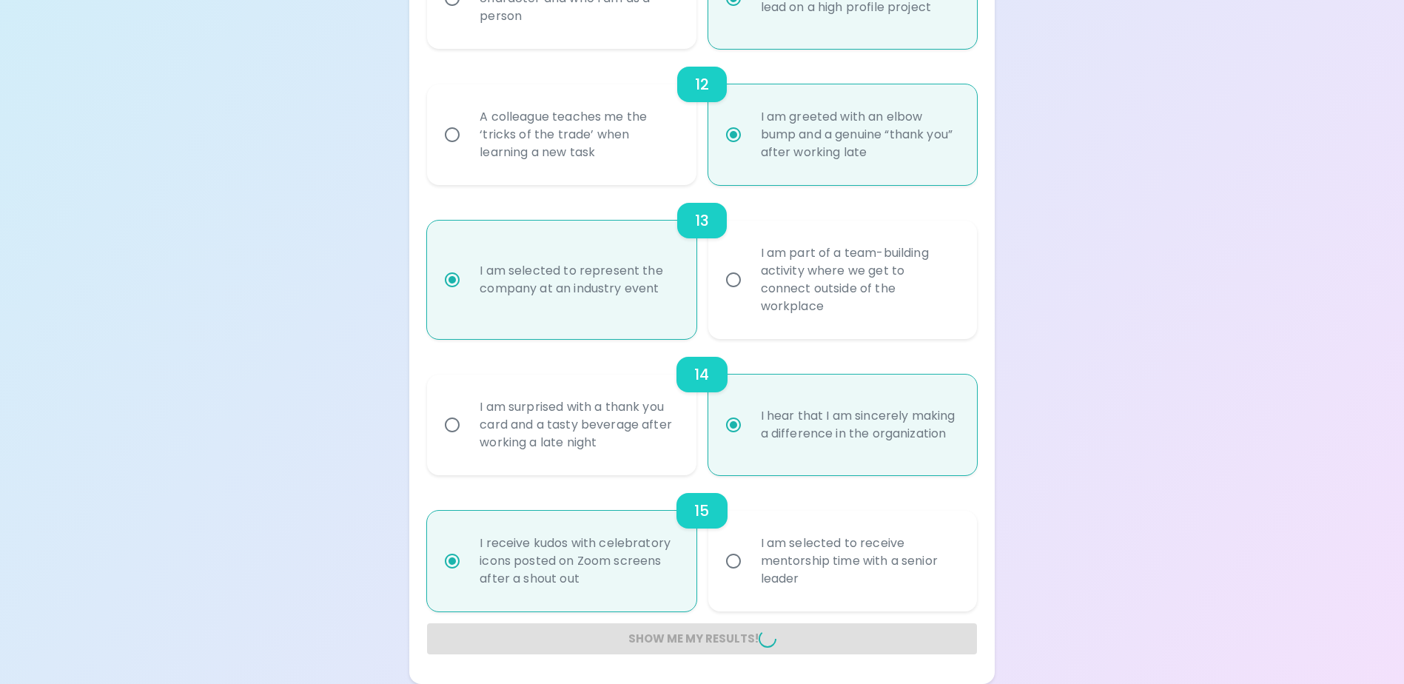
radio input "false"
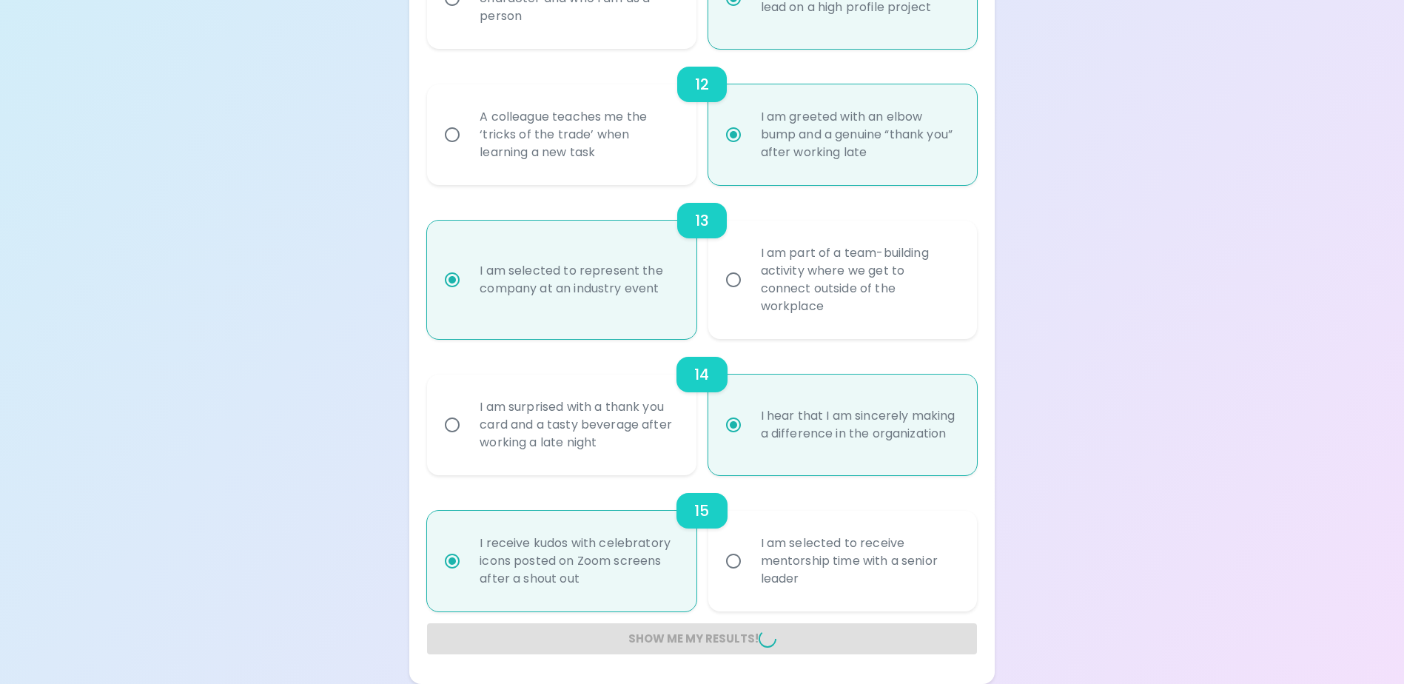
radio input "false"
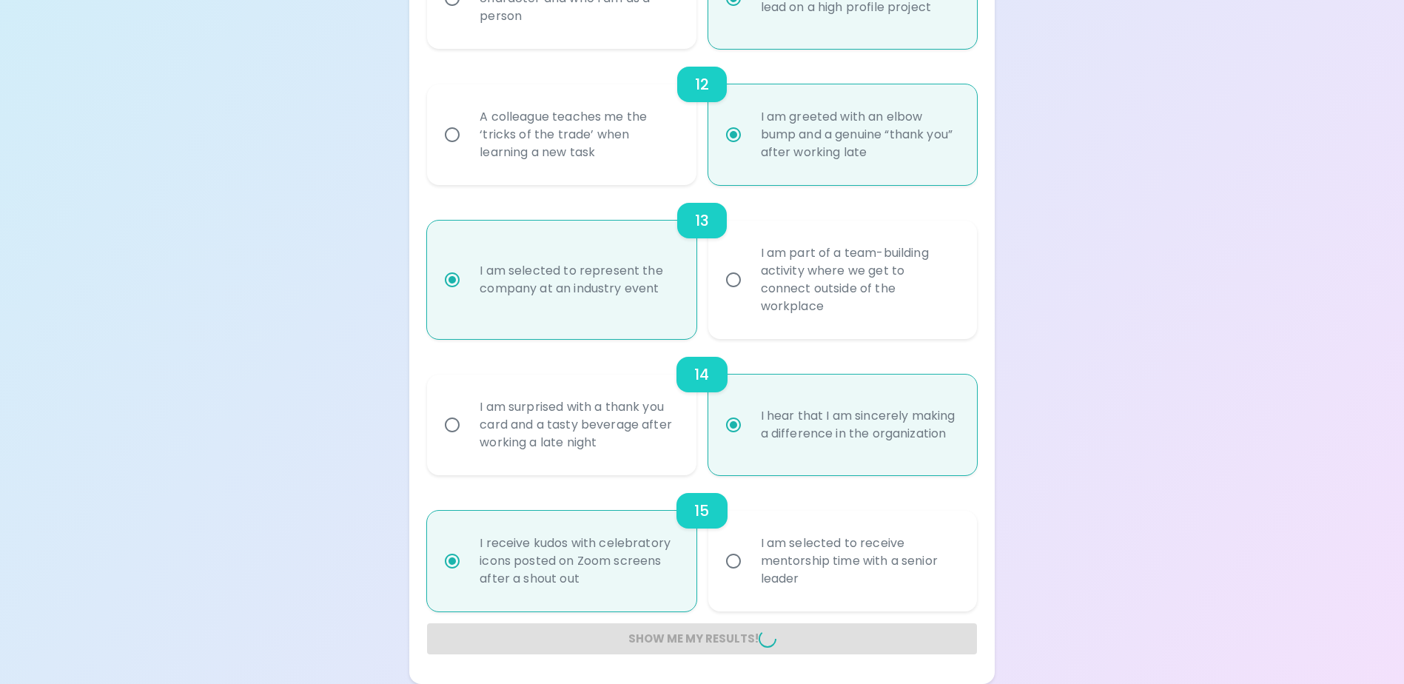
radio input "false"
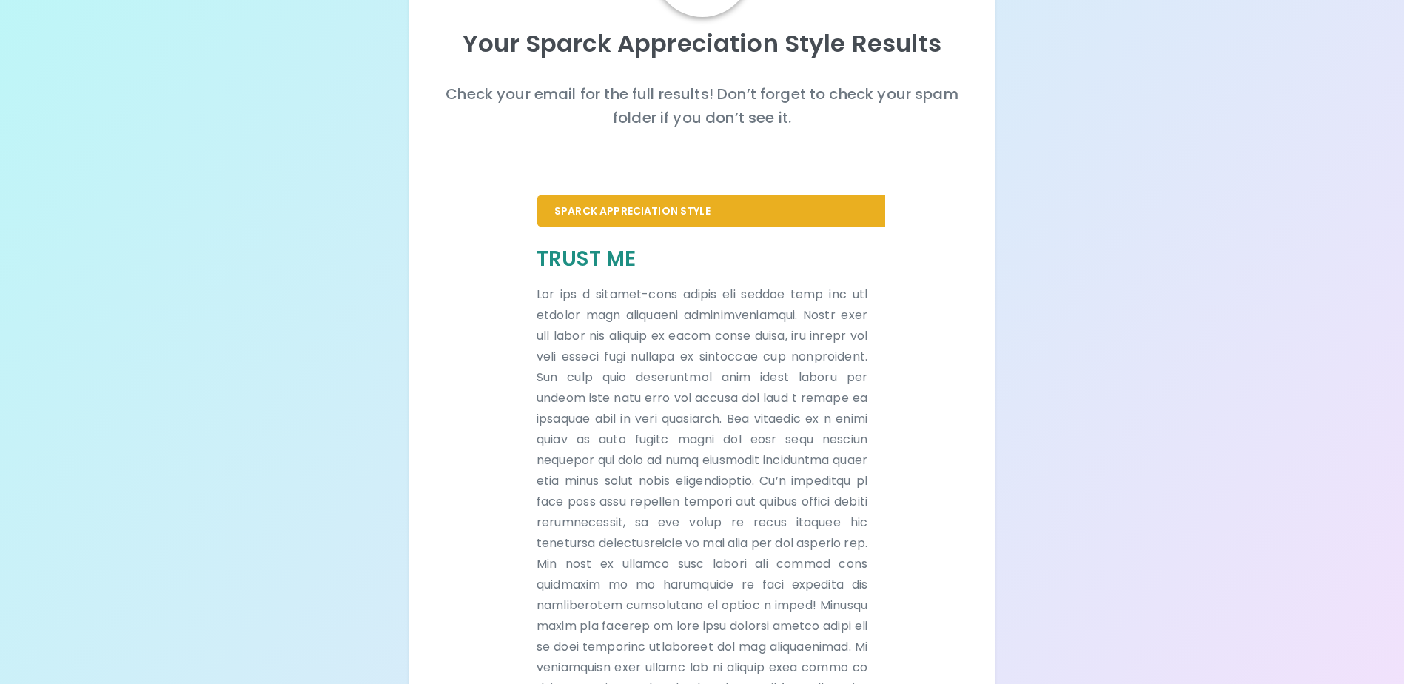
scroll to position [222, 0]
